Goal: Find specific page/section: Find specific page/section

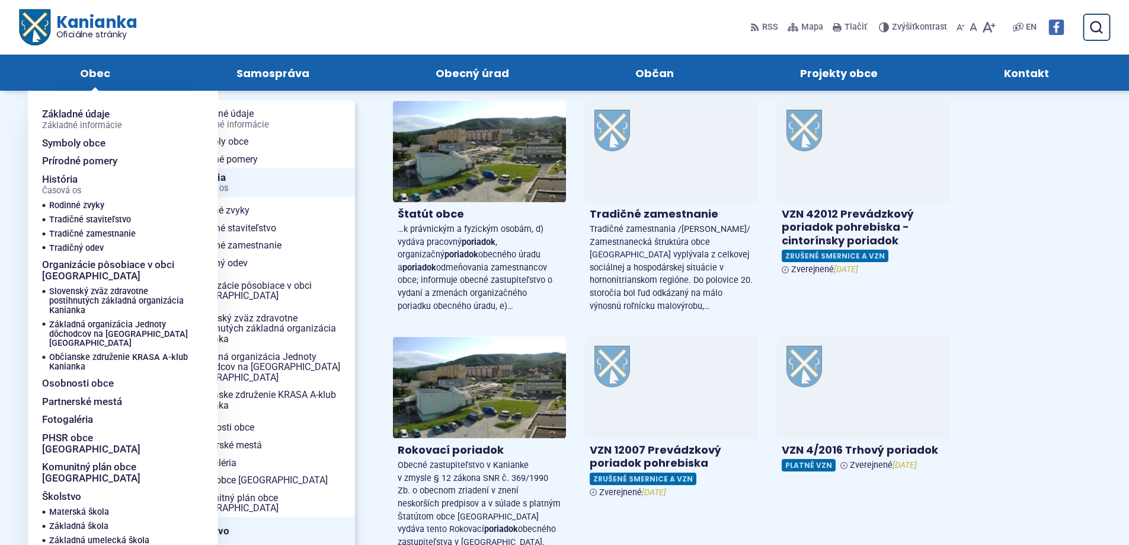
click at [90, 73] on span "Obec" at bounding box center [95, 73] width 30 height 36
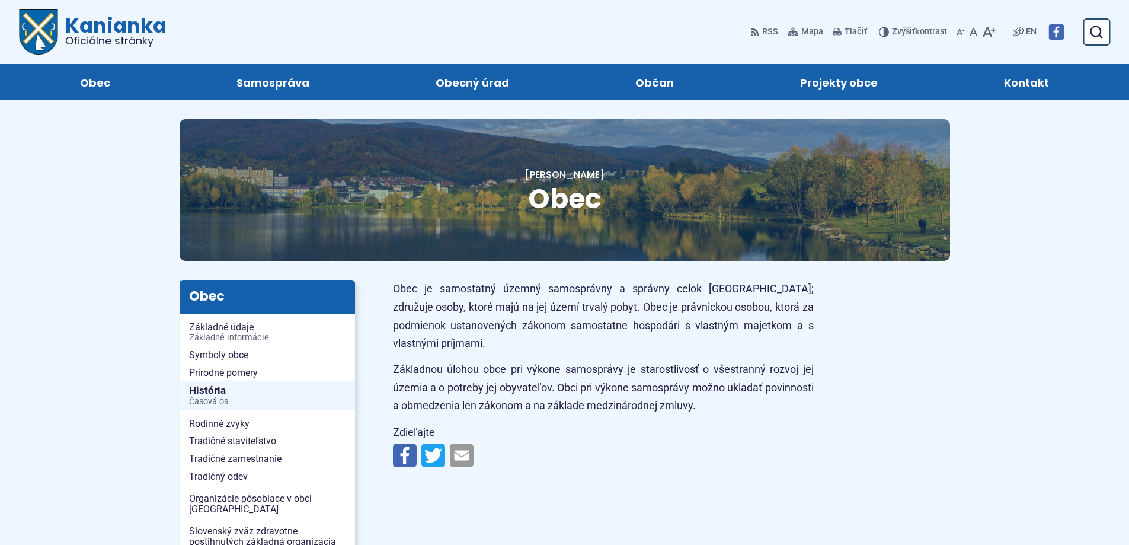
click at [1036, 82] on span "Kontakt" at bounding box center [1026, 82] width 45 height 36
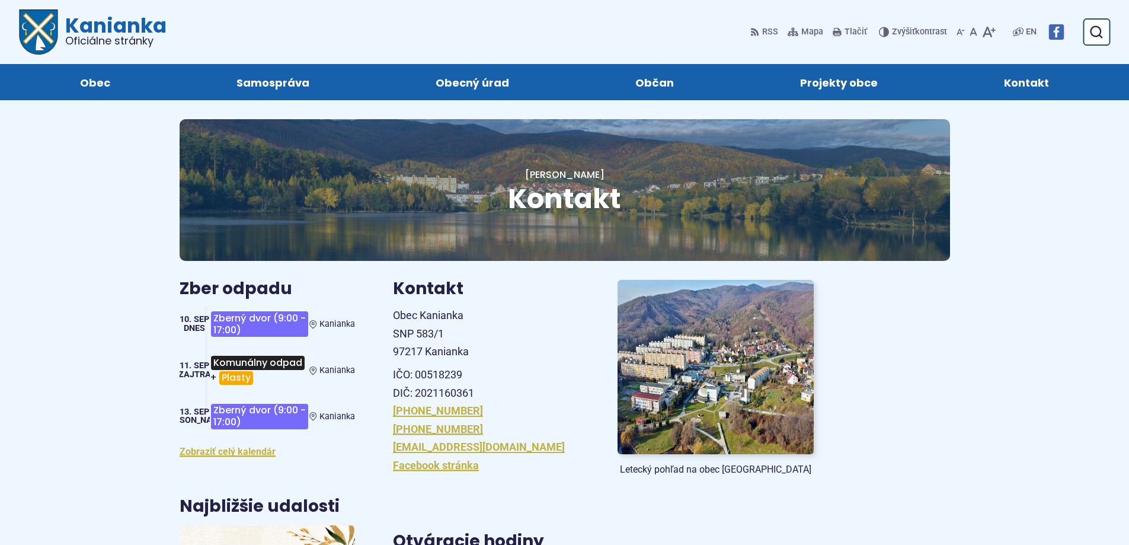
click at [77, 31] on span "Kanianka Oficiálne stránky" at bounding box center [112, 30] width 108 height 31
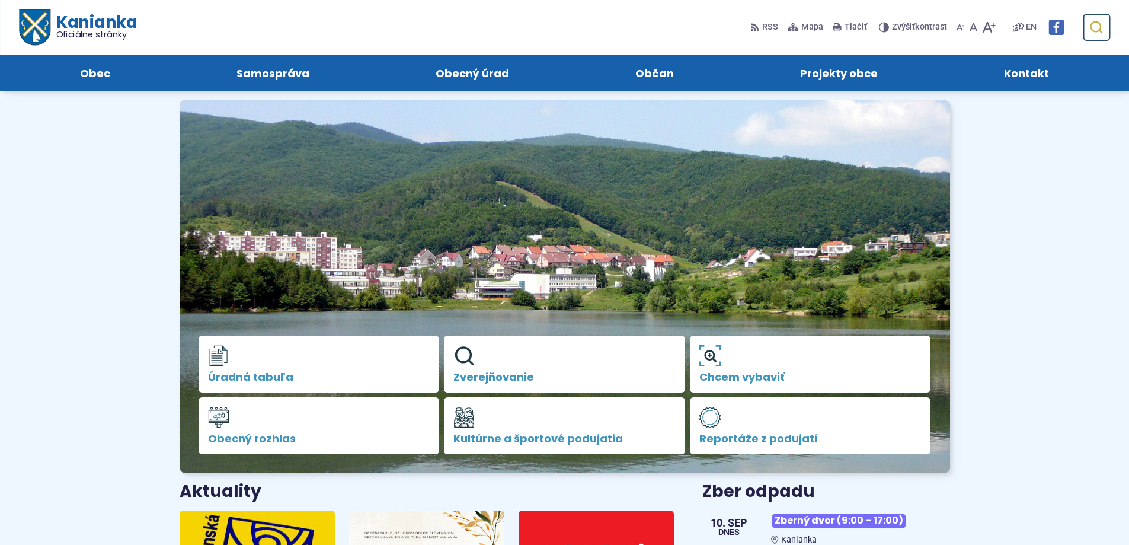
click at [1098, 24] on icon "submit" at bounding box center [1096, 27] width 14 height 14
click at [1040, 30] on input "Hľadať:" at bounding box center [1040, 27] width 140 height 27
type input "*"
type input "********"
click at [1085, 17] on button "Odoslať vyhľadávací formulár" at bounding box center [1095, 27] width 21 height 21
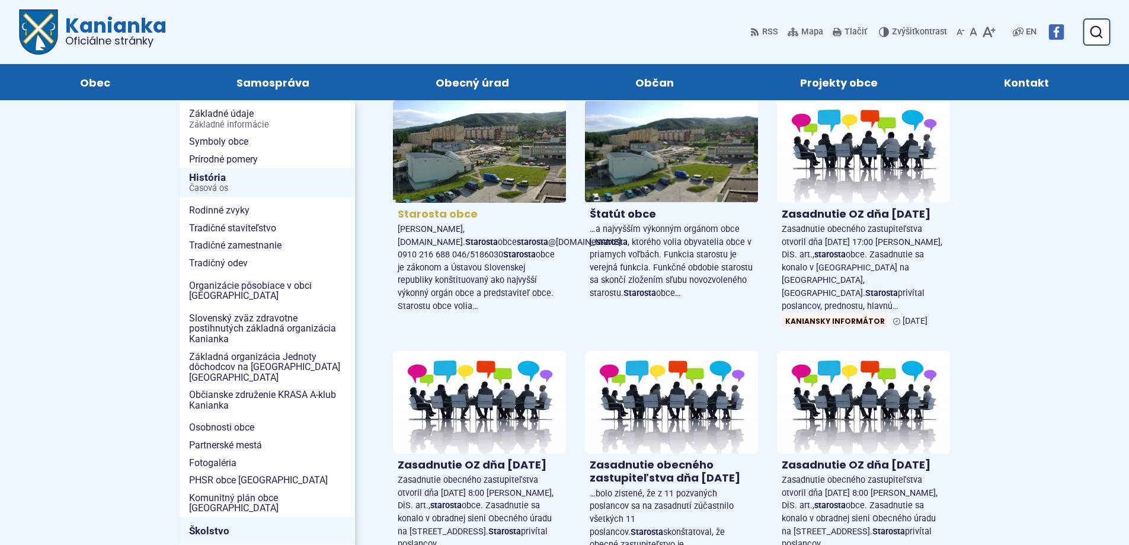
click at [462, 165] on img at bounding box center [479, 150] width 199 height 117
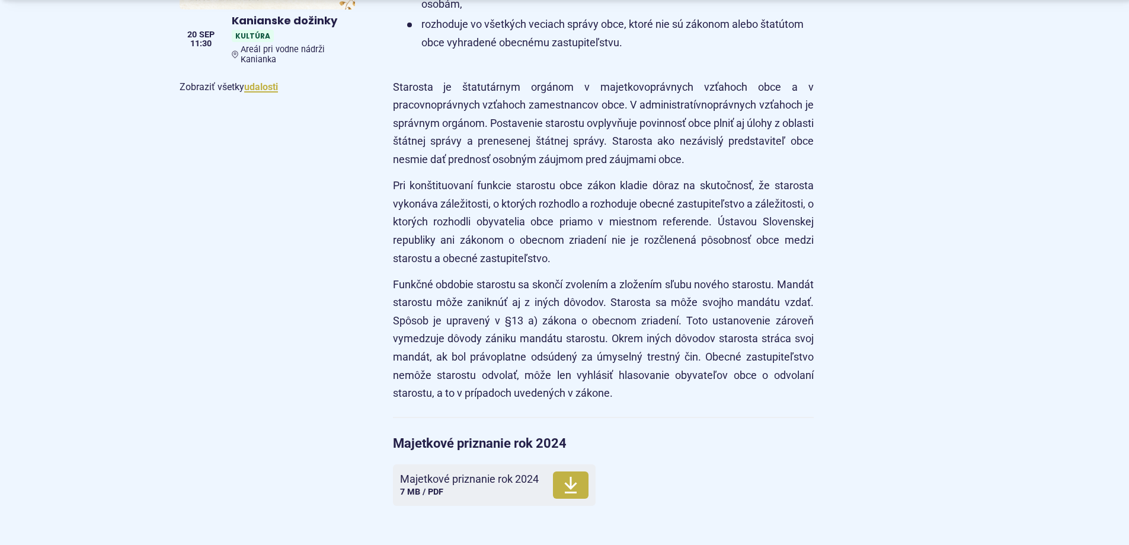
scroll to position [1304, 0]
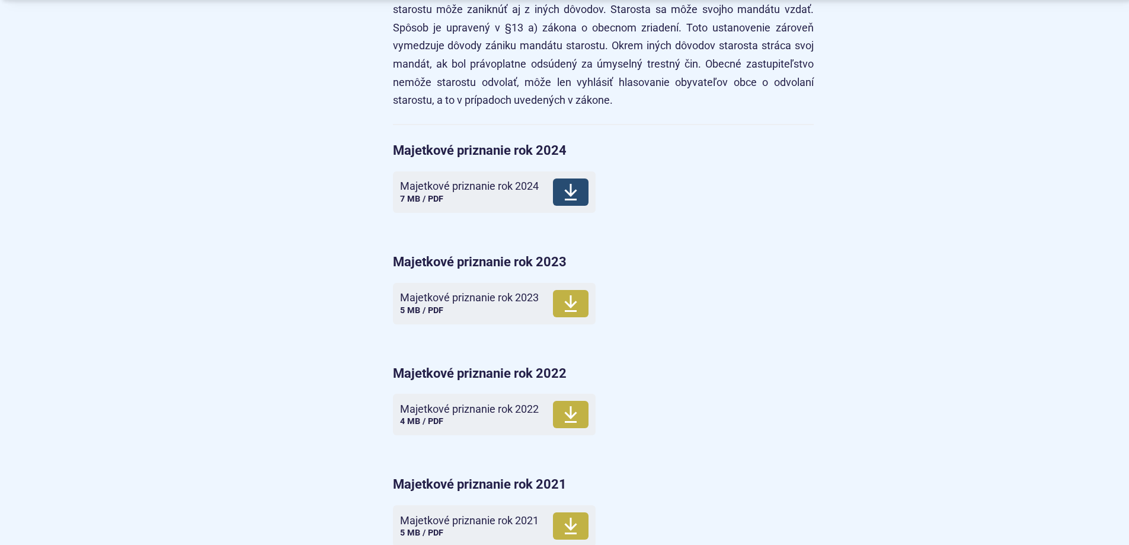
click at [436, 183] on span "Majetkové priznanie rok 2024" at bounding box center [469, 186] width 139 height 12
